Goal: Transaction & Acquisition: Purchase product/service

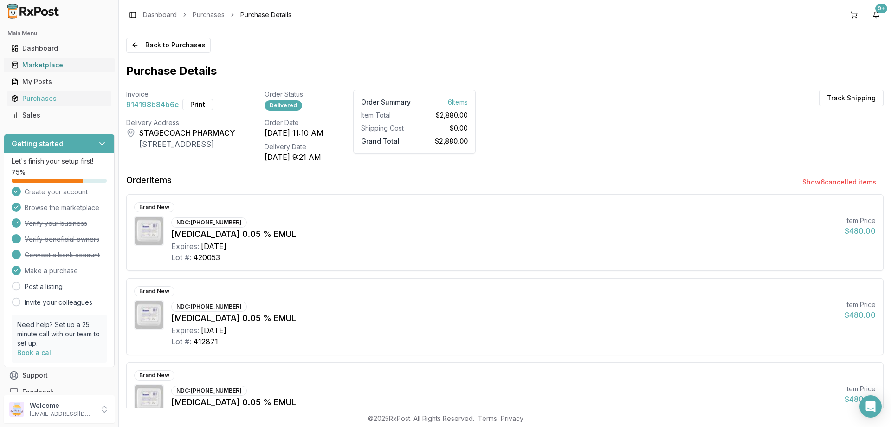
click at [44, 60] on link "Marketplace" at bounding box center [58, 65] width 103 height 17
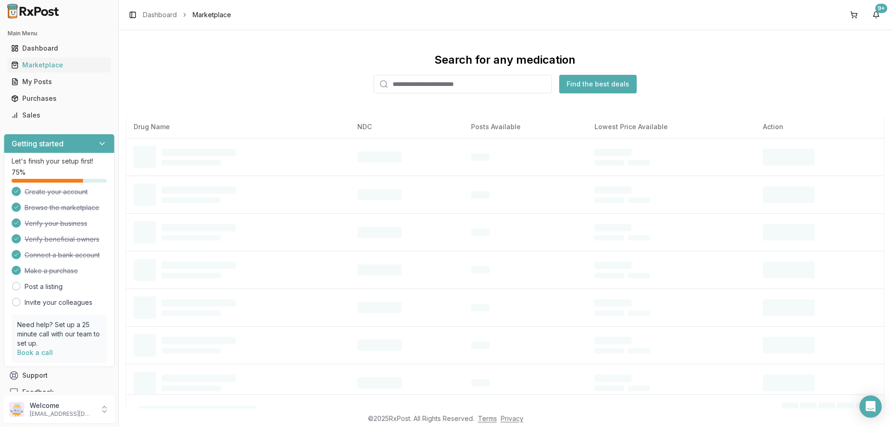
click at [438, 84] on input "search" at bounding box center [463, 84] width 178 height 19
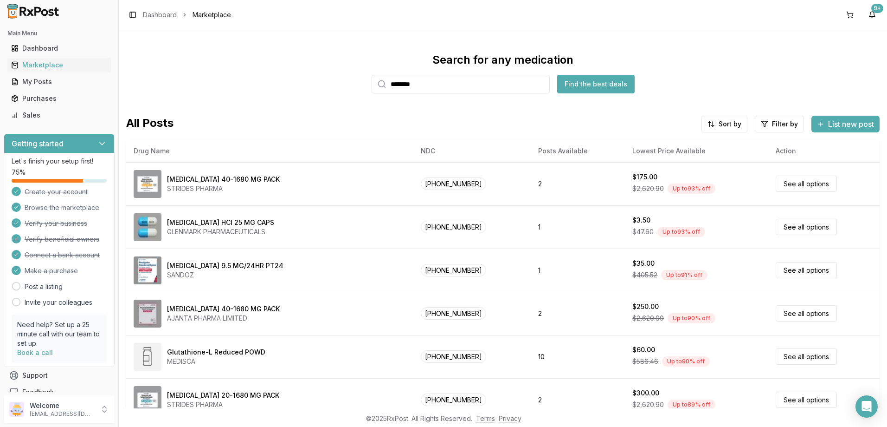
type input "********"
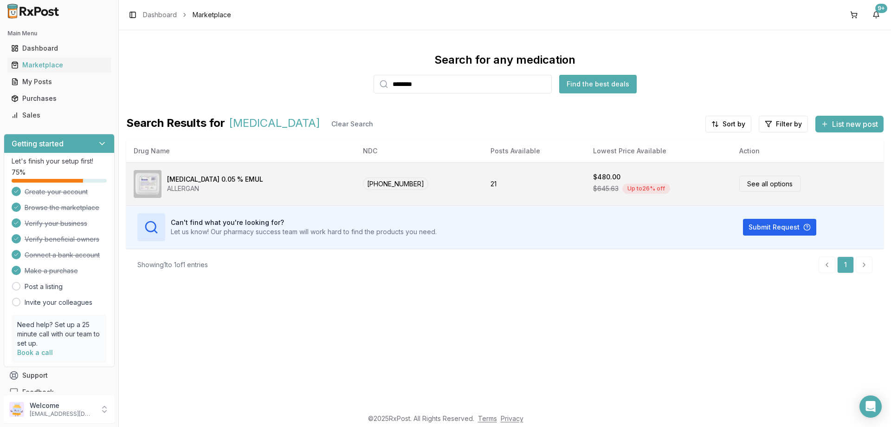
drag, startPoint x: 430, startPoint y: 186, endPoint x: 424, endPoint y: 187, distance: 5.7
click at [424, 187] on td "[PHONE_NUMBER]" at bounding box center [420, 183] width 128 height 43
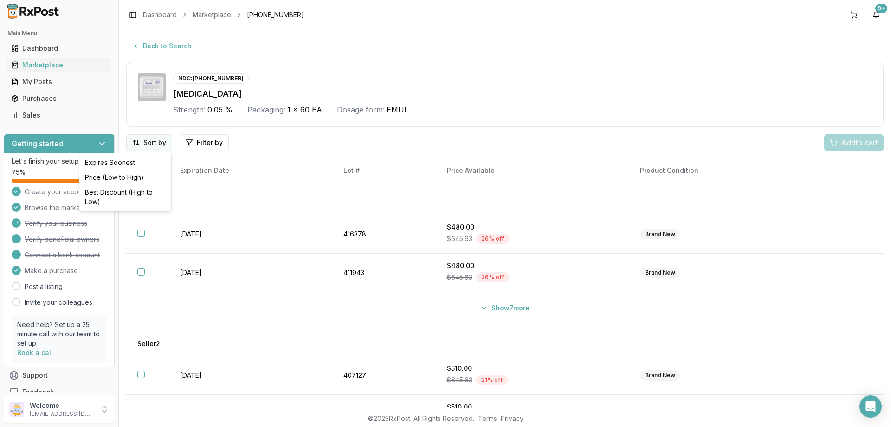
click at [151, 144] on html "Main Menu Dashboard Marketplace My Posts Purchases Sales Getting started Let's …" at bounding box center [445, 213] width 891 height 427
click at [126, 189] on div "Best Discount (High to Low)" at bounding box center [125, 197] width 88 height 24
click at [494, 312] on button "Show 7 more" at bounding box center [505, 307] width 60 height 17
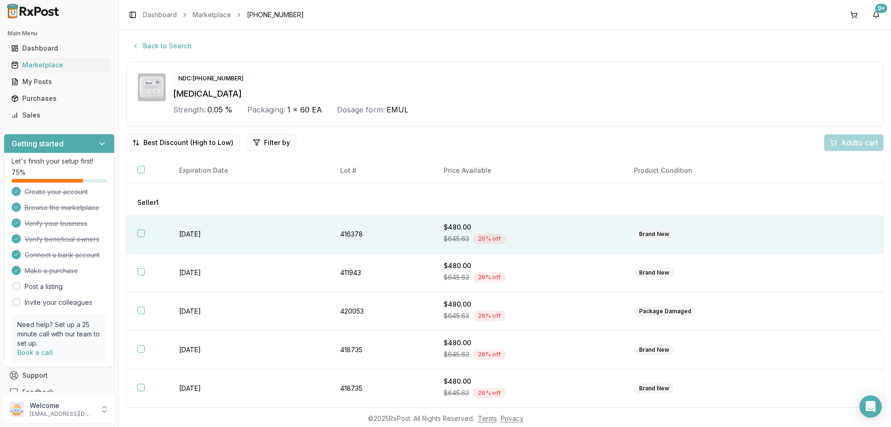
click at [140, 233] on button "button" at bounding box center [140, 232] width 7 height 7
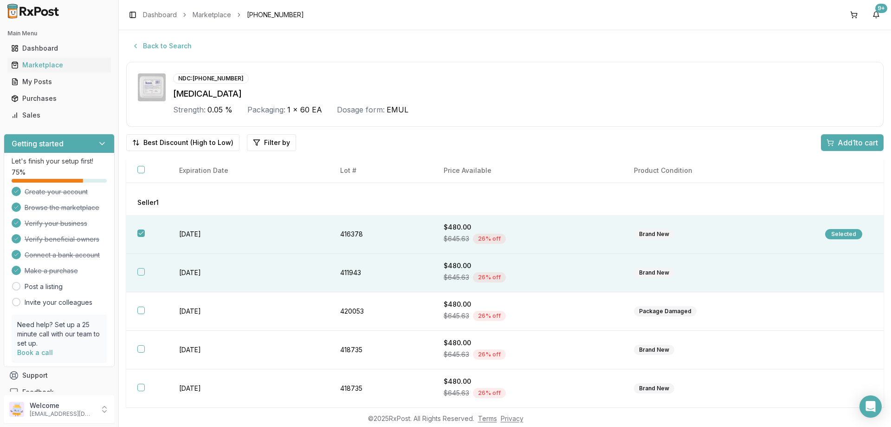
click at [135, 272] on th at bounding box center [147, 272] width 42 height 39
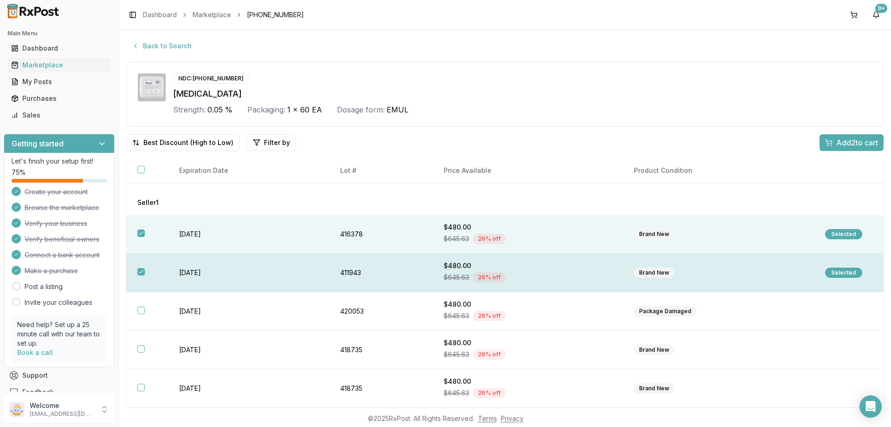
click at [135, 272] on th at bounding box center [147, 272] width 42 height 39
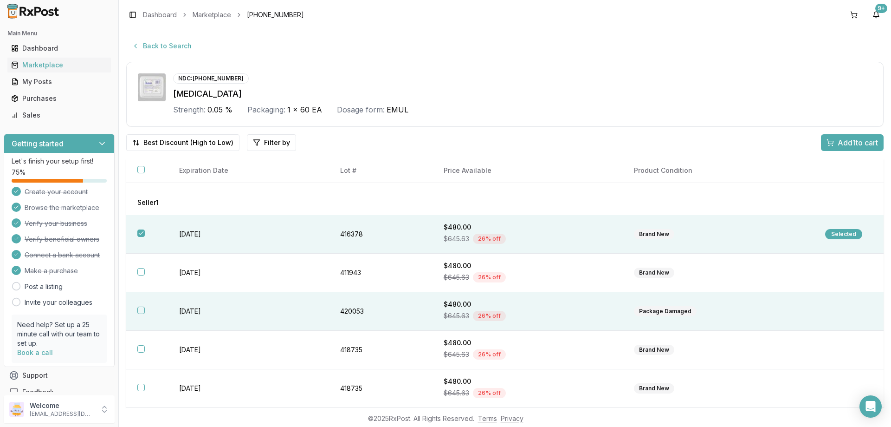
click at [140, 309] on button "button" at bounding box center [140, 309] width 7 height 7
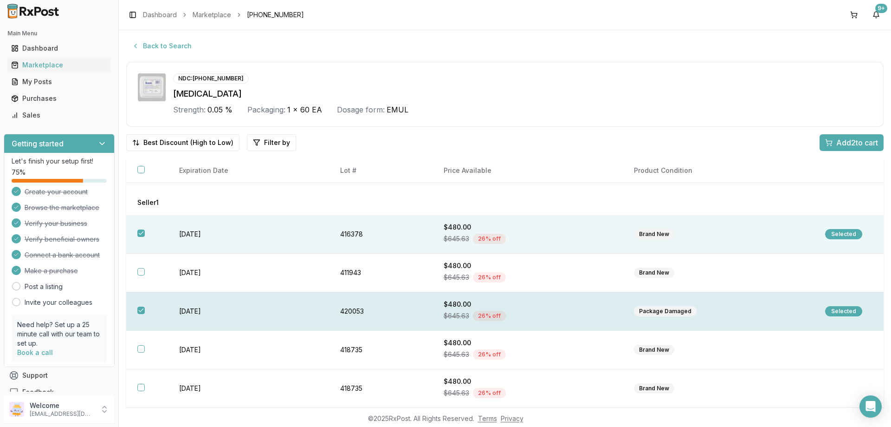
scroll to position [46, 0]
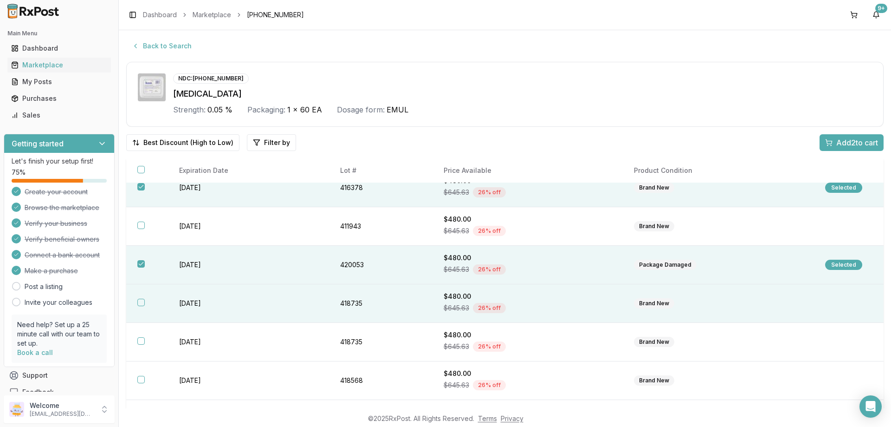
click at [142, 301] on button "button" at bounding box center [140, 301] width 7 height 7
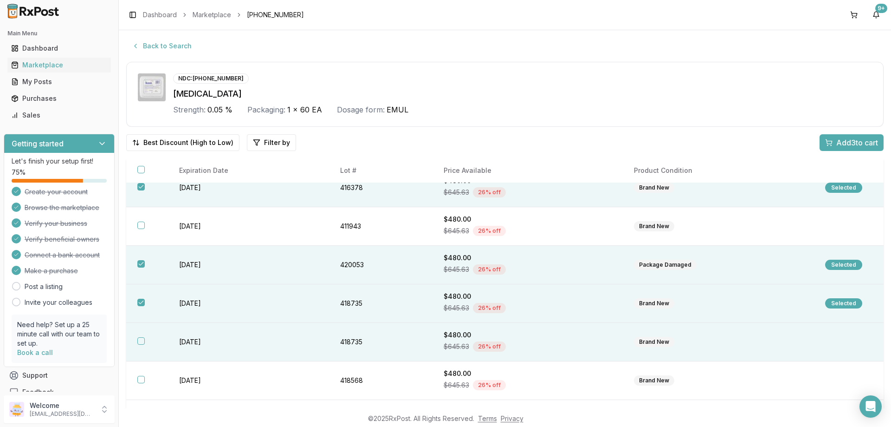
click at [139, 341] on button "button" at bounding box center [140, 340] width 7 height 7
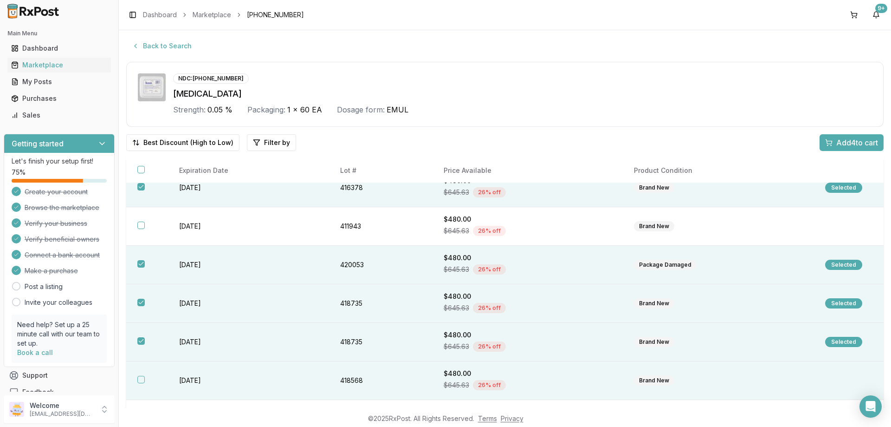
click at [139, 384] on th at bounding box center [147, 380] width 42 height 39
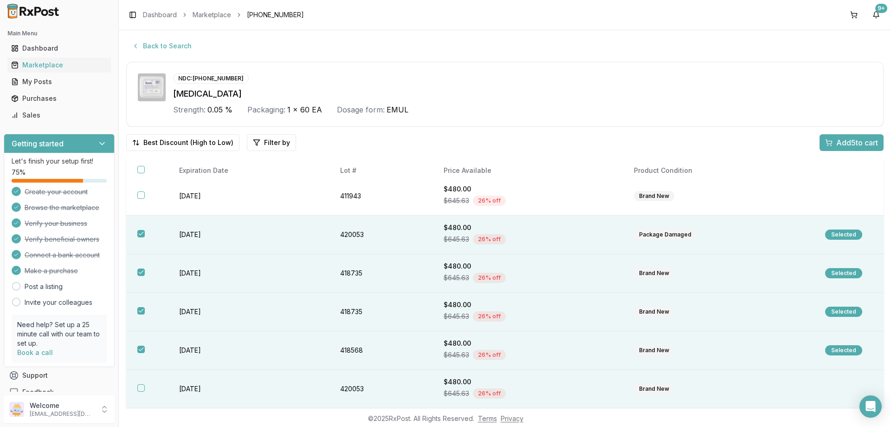
scroll to position [93, 0]
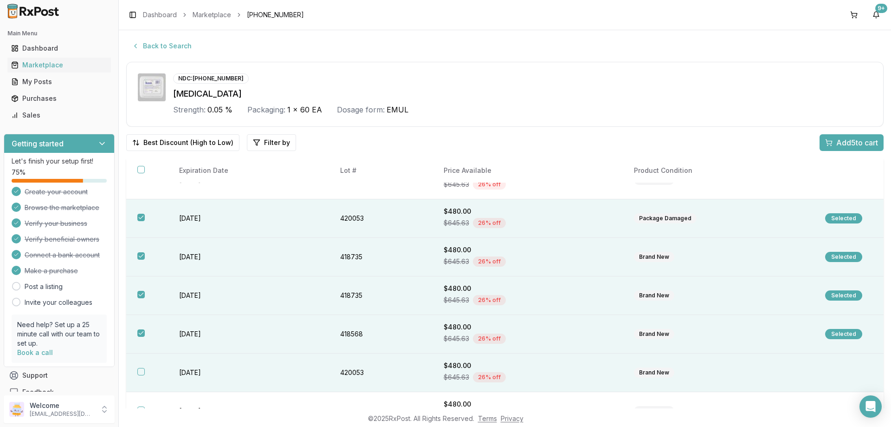
click at [138, 376] on th at bounding box center [147, 372] width 42 height 39
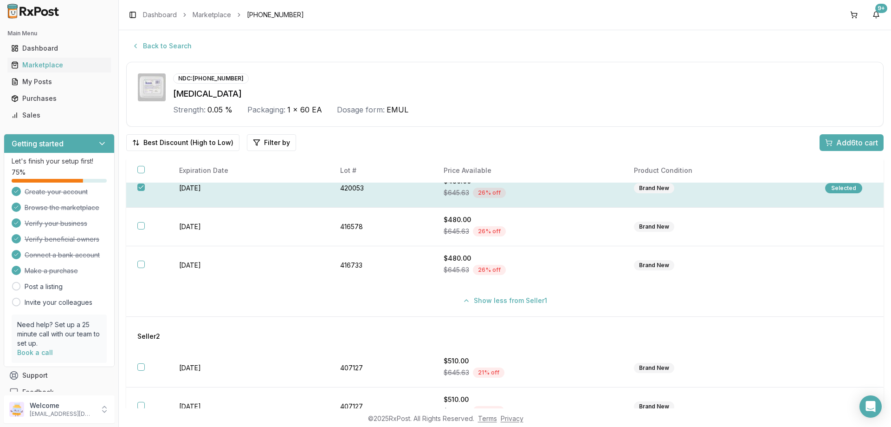
scroll to position [278, 0]
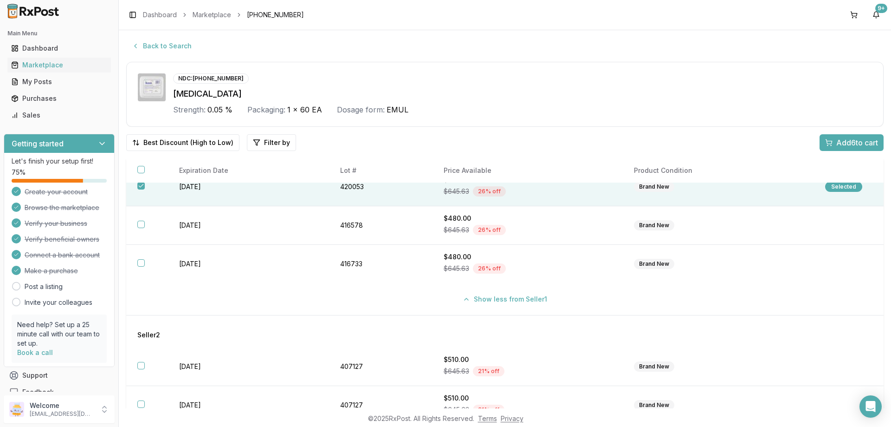
click at [839, 146] on span "Add 6 to cart" at bounding box center [857, 142] width 42 height 11
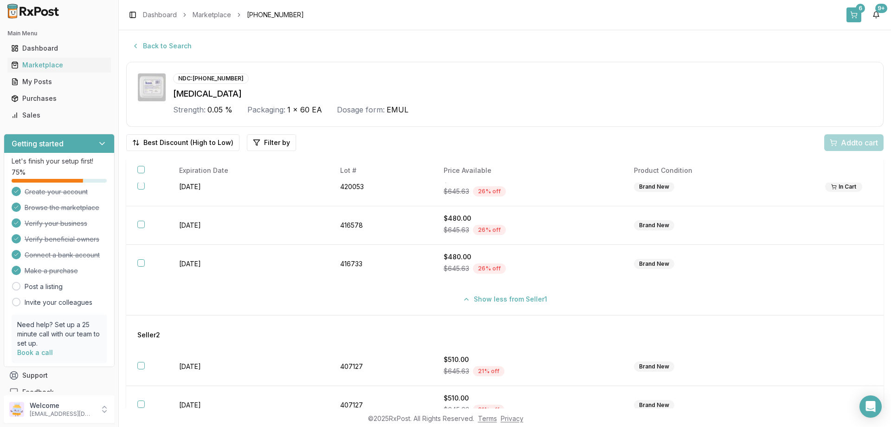
click at [858, 15] on button "6" at bounding box center [854, 14] width 15 height 15
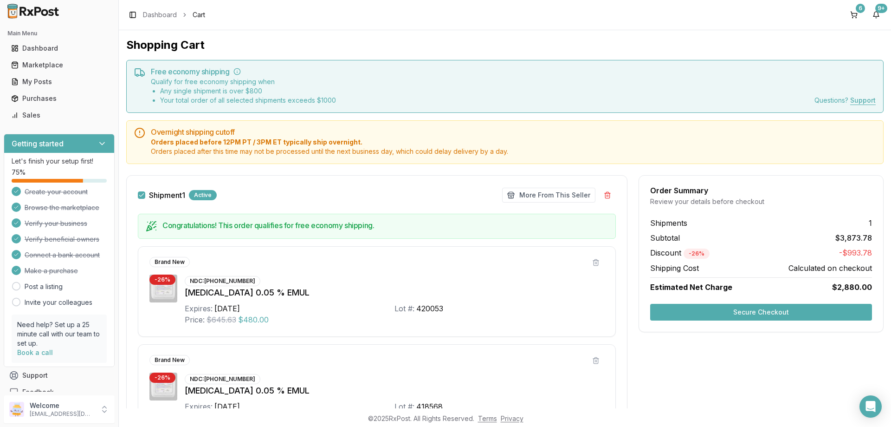
click at [756, 312] on button "Secure Checkout" at bounding box center [761, 312] width 222 height 17
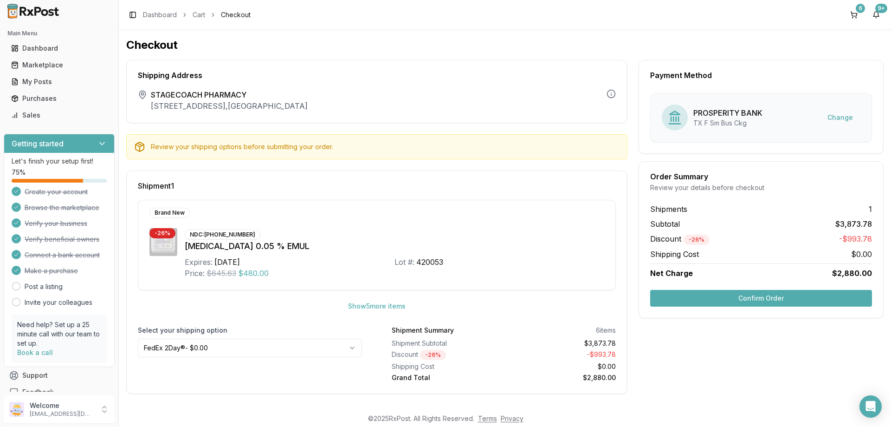
click at [711, 295] on button "Confirm Order" at bounding box center [761, 298] width 222 height 17
